Goal: Transaction & Acquisition: Subscribe to service/newsletter

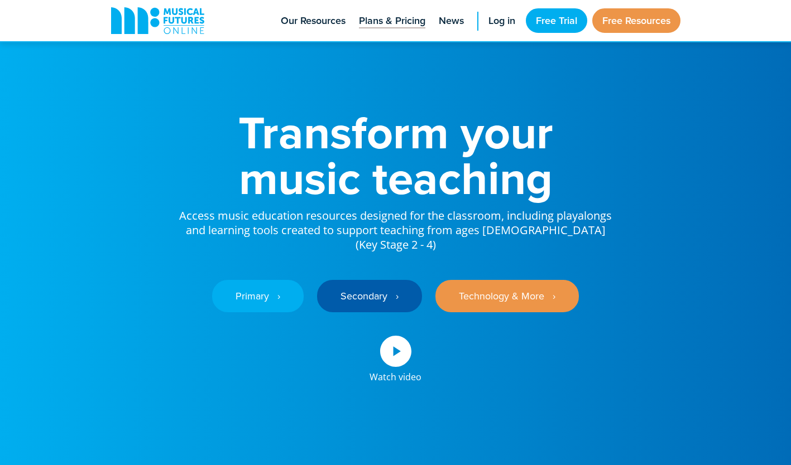
click at [412, 15] on span "Plans & Pricing" at bounding box center [392, 20] width 66 height 15
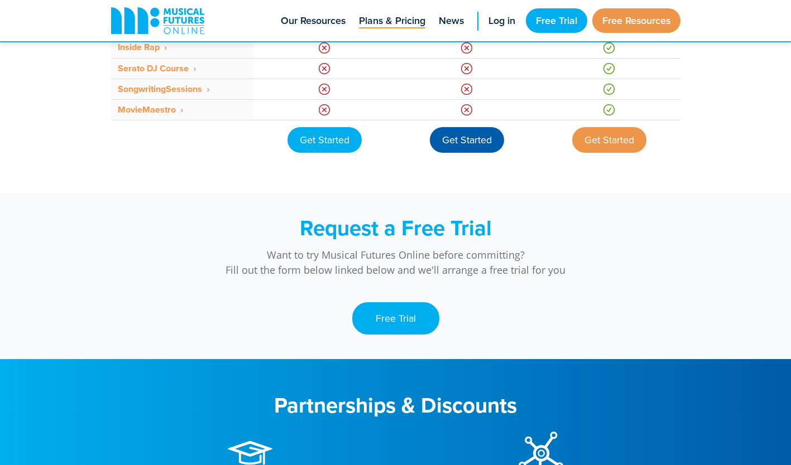
scroll to position [989, 0]
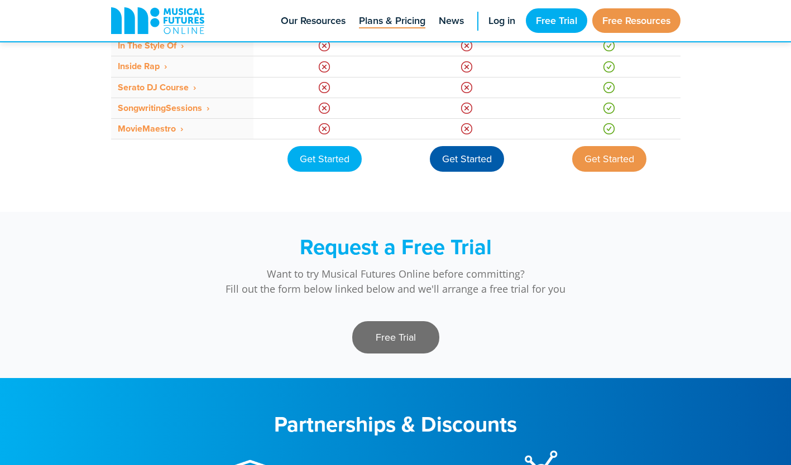
click at [388, 353] on link "Free Trial" at bounding box center [395, 337] width 87 height 32
